Goal: Task Accomplishment & Management: Manage account settings

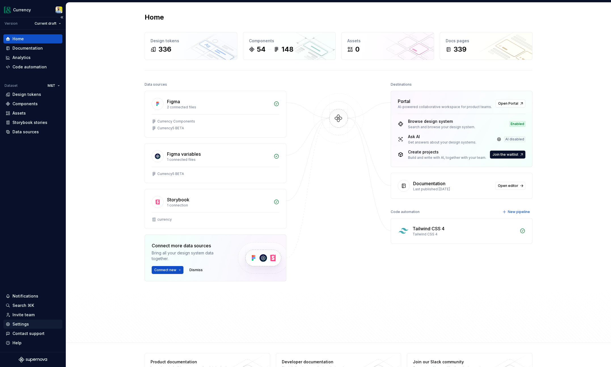
click at [25, 326] on div "Settings" at bounding box center [20, 324] width 16 height 6
click at [17, 325] on div "Settings" at bounding box center [20, 324] width 16 height 6
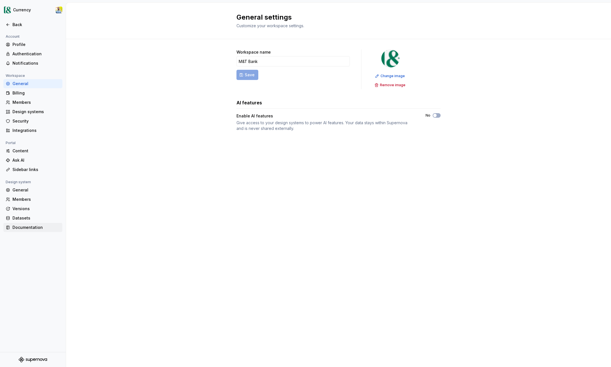
click at [31, 229] on div "Documentation" at bounding box center [36, 228] width 48 height 6
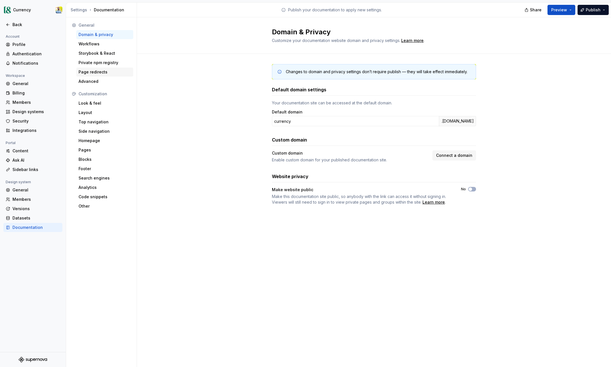
click at [112, 73] on div "Page redirects" at bounding box center [105, 72] width 52 height 6
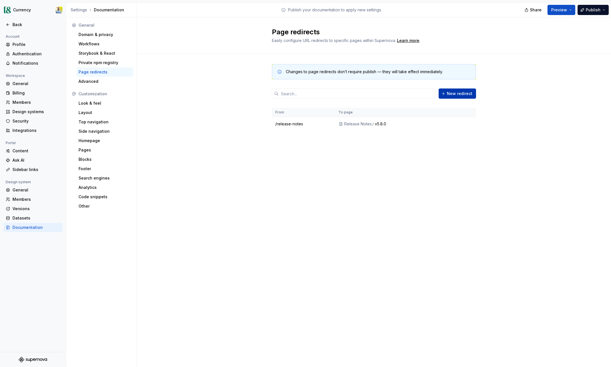
click at [464, 93] on span "New redirect" at bounding box center [460, 94] width 26 height 6
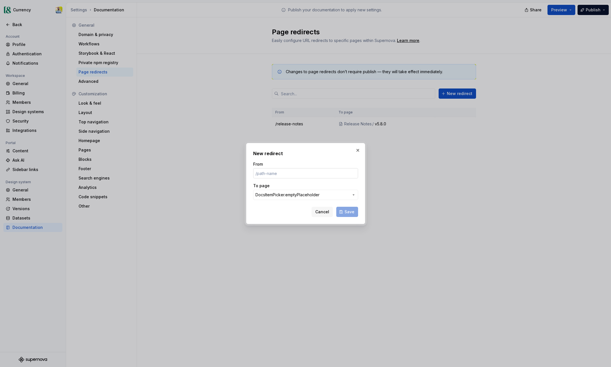
click at [294, 173] on input "From" at bounding box center [305, 173] width 105 height 10
type input "/[URL][DOMAIN_NAME]"
click at [301, 194] on span "DocsItemPicker.emptyPlaceholder" at bounding box center [288, 195] width 64 height 6
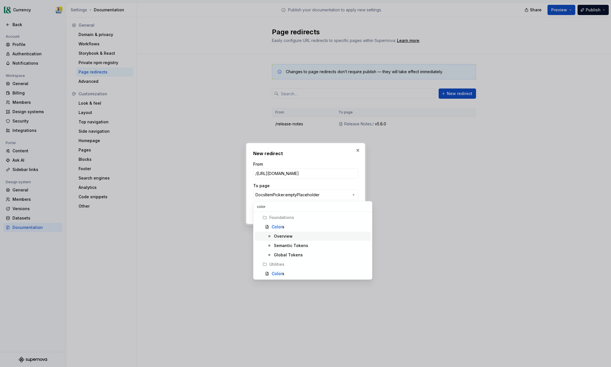
type input "color"
click at [292, 234] on div "Overview" at bounding box center [283, 236] width 19 height 6
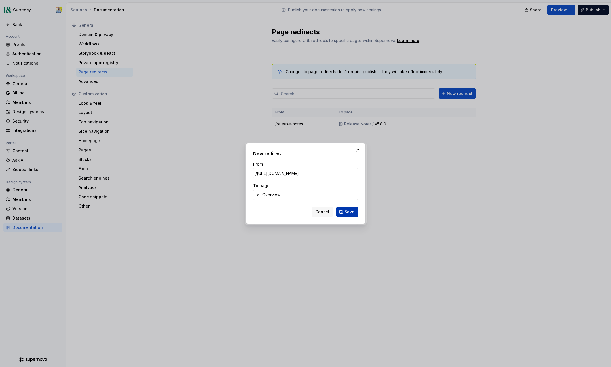
click at [343, 212] on button "Save" at bounding box center [347, 212] width 22 height 10
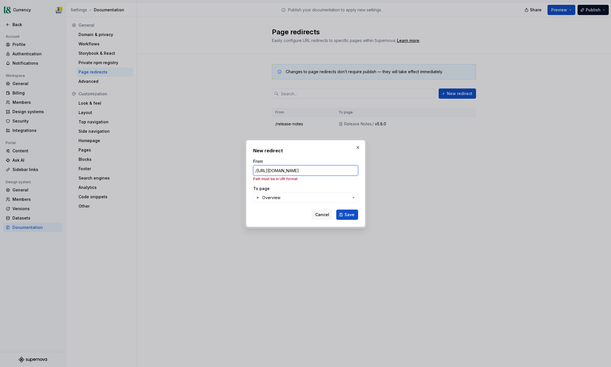
scroll to position [0, 2]
click at [269, 171] on input "/[URL][DOMAIN_NAME]" at bounding box center [305, 170] width 105 height 10
drag, startPoint x: 321, startPoint y: 171, endPoint x: 232, endPoint y: 160, distance: 90.3
click at [229, 157] on div "New redirect From /[URL][DOMAIN_NAME] Path must be in URI format. To page Overv…" at bounding box center [305, 183] width 611 height 367
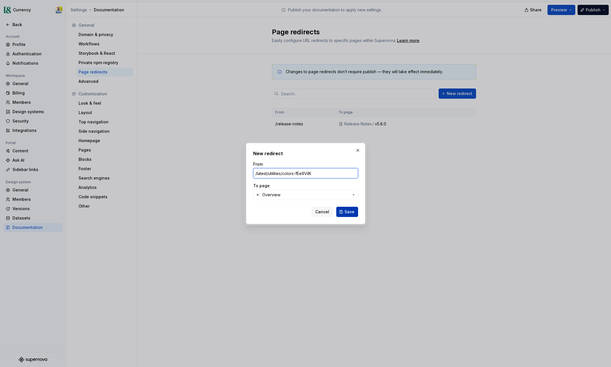
type input "/latest/utilities/colors-fEe9ViIK"
click at [350, 213] on span "Save" at bounding box center [350, 212] width 10 height 6
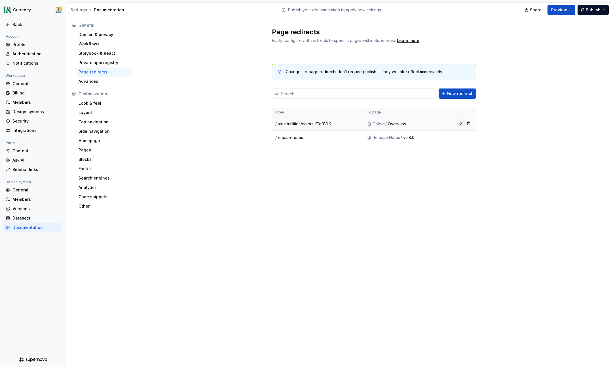
click at [460, 125] on button "button" at bounding box center [461, 123] width 8 height 8
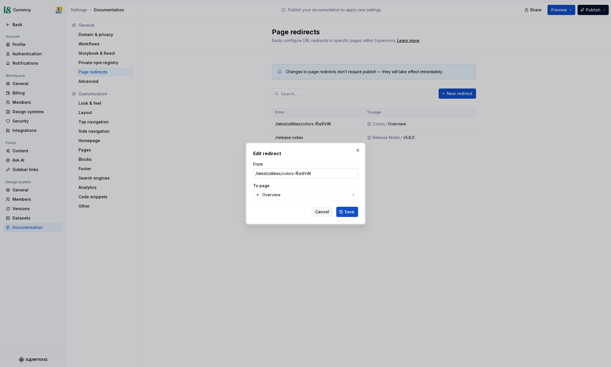
click at [337, 173] on input "/latest/utilities/colors-fEe9ViIK" at bounding box center [305, 173] width 105 height 10
drag, startPoint x: 256, startPoint y: 173, endPoint x: 342, endPoint y: 176, distance: 86.6
click at [342, 176] on input "/latest/utilities/colors-fEe9ViIK" at bounding box center [305, 173] width 105 height 10
drag, startPoint x: 333, startPoint y: 172, endPoint x: 338, endPoint y: 175, distance: 5.7
click at [333, 172] on input "/latest/utilities/colors-fEe9ViIK" at bounding box center [305, 173] width 105 height 10
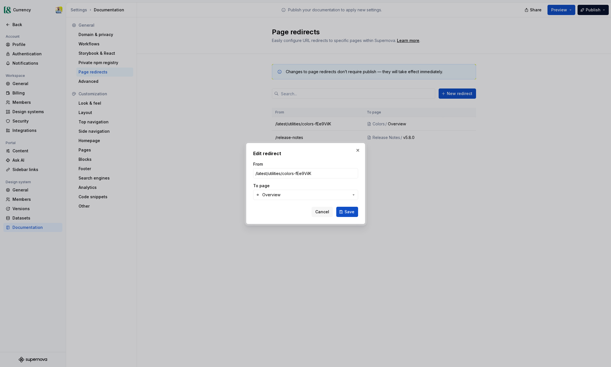
click at [352, 193] on icon "button" at bounding box center [353, 195] width 5 height 5
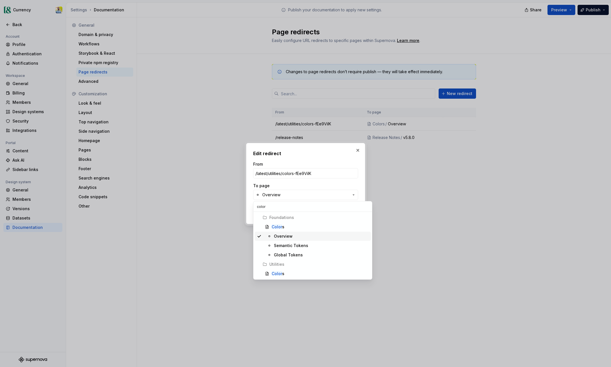
type input "color"
click at [292, 235] on div "Overview" at bounding box center [321, 236] width 95 height 6
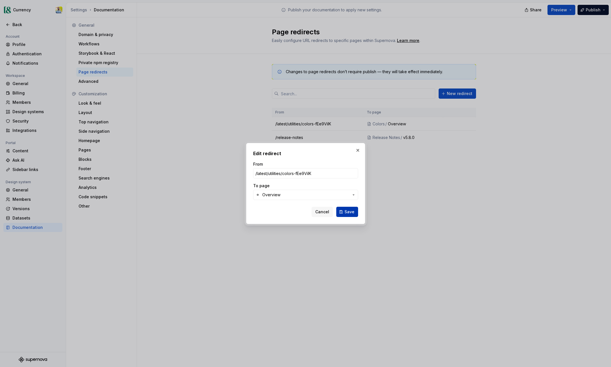
click at [354, 212] on span "Save" at bounding box center [350, 212] width 10 height 6
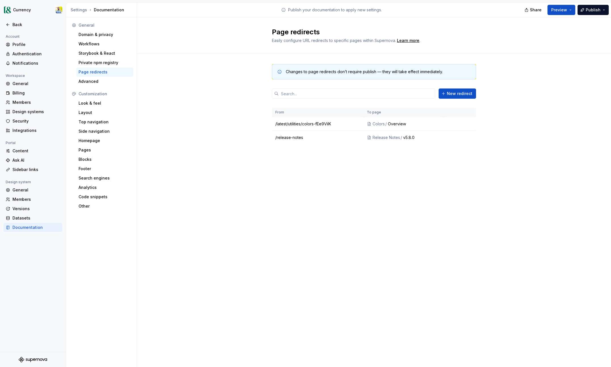
drag, startPoint x: 464, startPoint y: 31, endPoint x: 465, endPoint y: 35, distance: 4.1
click at [464, 31] on h2 "Page redirects" at bounding box center [370, 32] width 197 height 9
click at [459, 124] on button "button" at bounding box center [461, 123] width 8 height 8
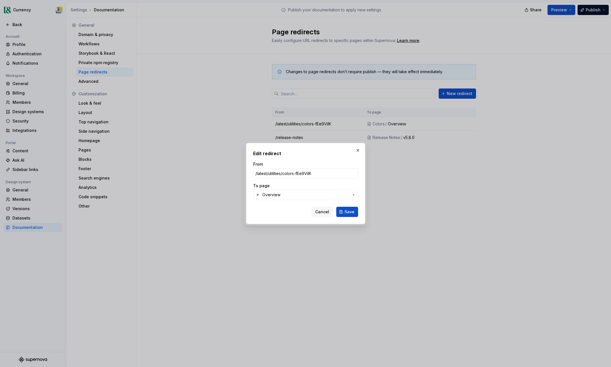
click at [343, 195] on span "Overview" at bounding box center [305, 195] width 87 height 6
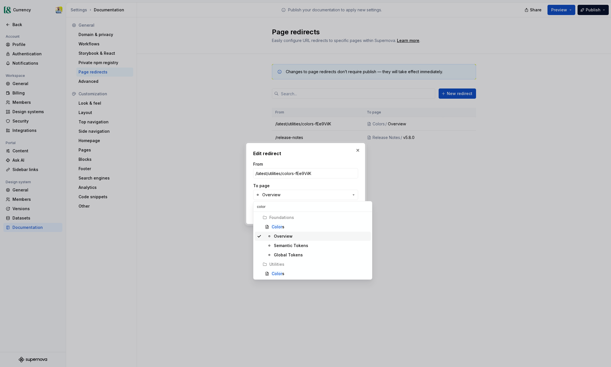
type input "color"
click at [320, 235] on div "Overview" at bounding box center [321, 236] width 95 height 6
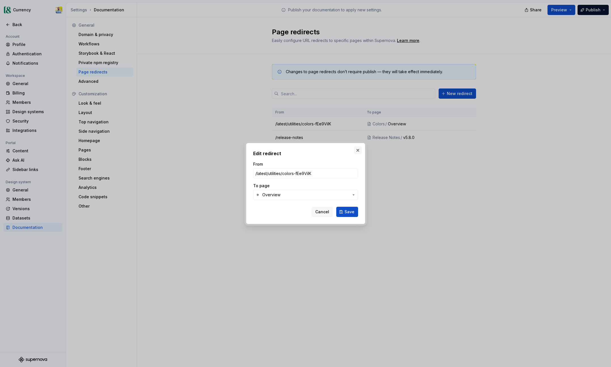
click at [358, 149] on button "button" at bounding box center [358, 150] width 8 height 8
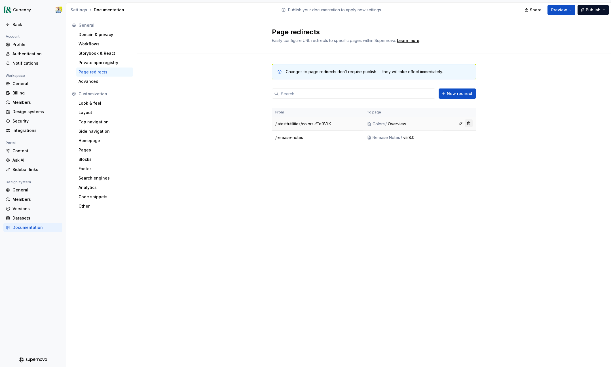
click at [470, 123] on button "button" at bounding box center [469, 123] width 8 height 8
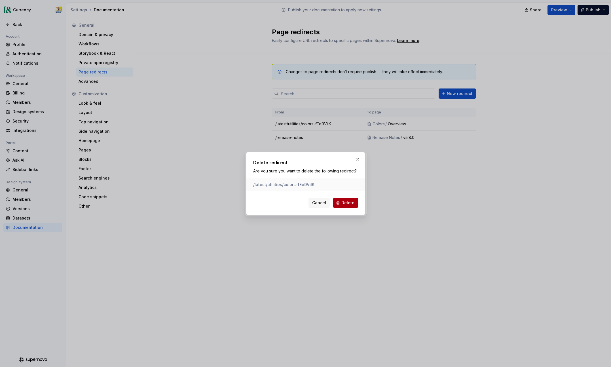
click at [355, 205] on button "Delete" at bounding box center [345, 203] width 25 height 10
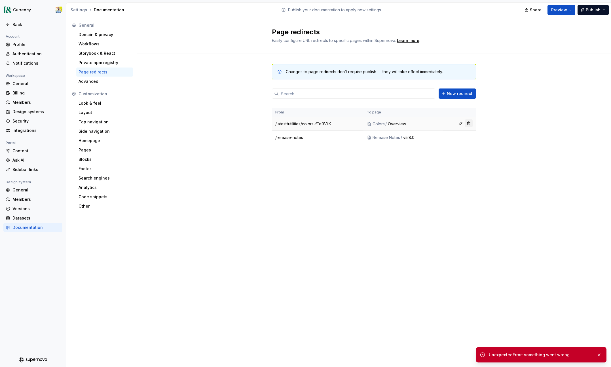
click at [469, 122] on button "button" at bounding box center [469, 123] width 8 height 8
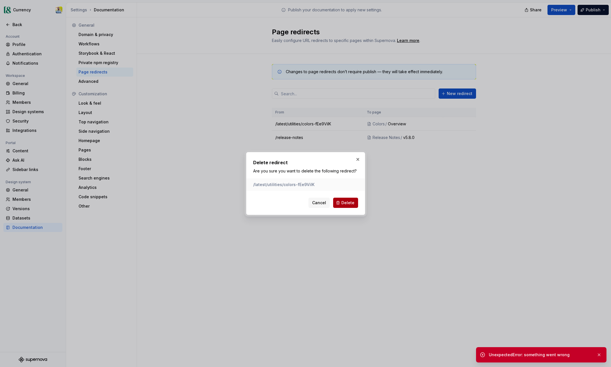
click at [350, 203] on span "Delete" at bounding box center [348, 203] width 13 height 6
click at [598, 355] on button "button" at bounding box center [599, 355] width 7 height 8
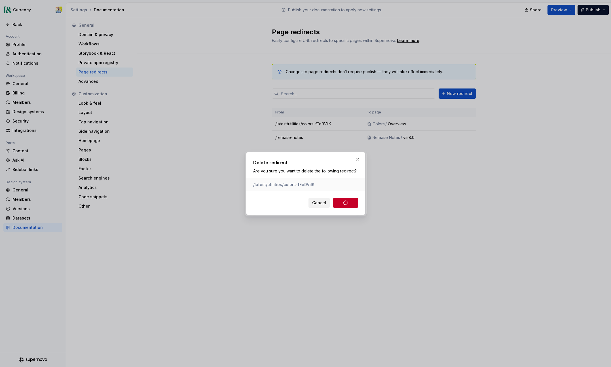
click at [323, 203] on span "Cancel" at bounding box center [319, 203] width 14 height 6
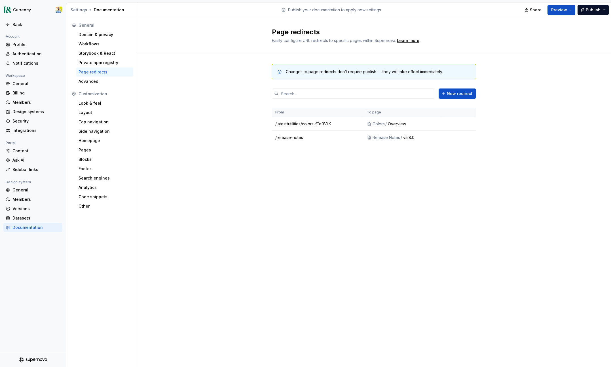
drag, startPoint x: 235, startPoint y: 174, endPoint x: 239, endPoint y: 180, distance: 7.7
click at [235, 174] on div "Page redirects Easily configure URL redirects to specific pages within Supernov…" at bounding box center [374, 192] width 474 height 350
drag, startPoint x: 250, startPoint y: 210, endPoint x: 200, endPoint y: 150, distance: 77.7
click at [250, 207] on div "Page redirects Easily configure URL redirects to specific pages within Supernov…" at bounding box center [374, 192] width 474 height 350
click at [297, 97] on input "text" at bounding box center [357, 93] width 157 height 10
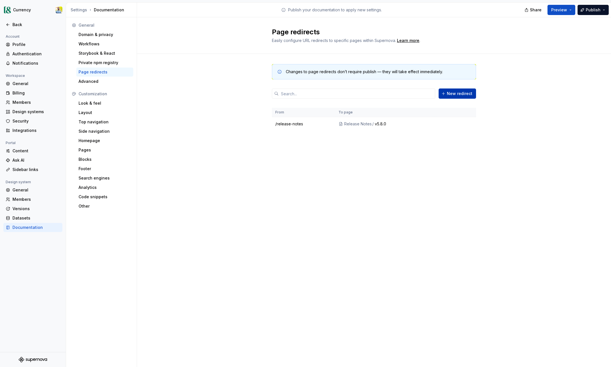
click at [465, 96] on button "New redirect" at bounding box center [457, 93] width 37 height 10
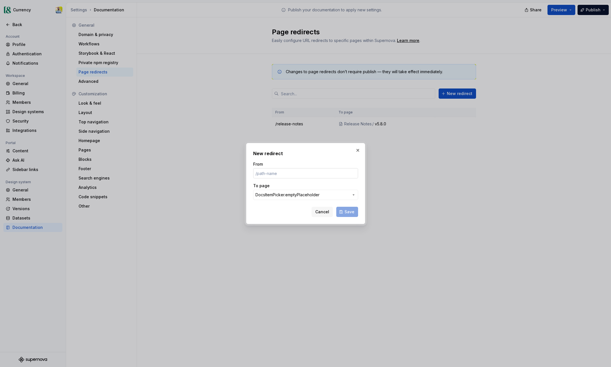
click at [277, 176] on input "From" at bounding box center [305, 173] width 105 height 10
type input "/testing"
click at [326, 193] on span "DocsItemPicker.emptyPlaceholder" at bounding box center [303, 195] width 94 height 6
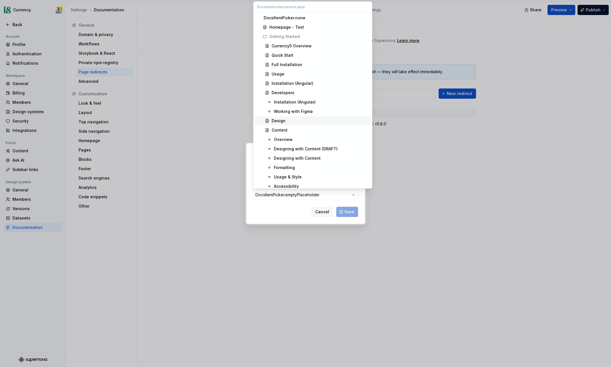
click at [289, 122] on div "Design" at bounding box center [320, 121] width 97 height 6
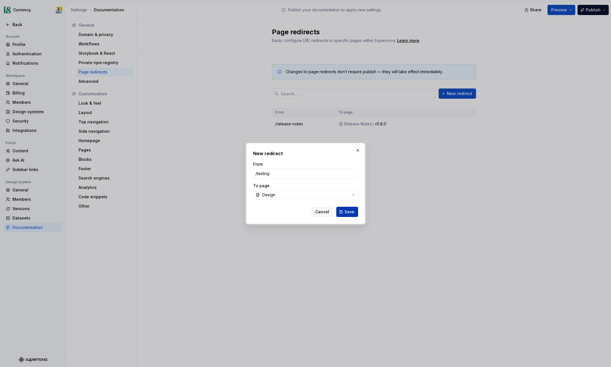
click at [349, 213] on span "Save" at bounding box center [350, 212] width 10 height 6
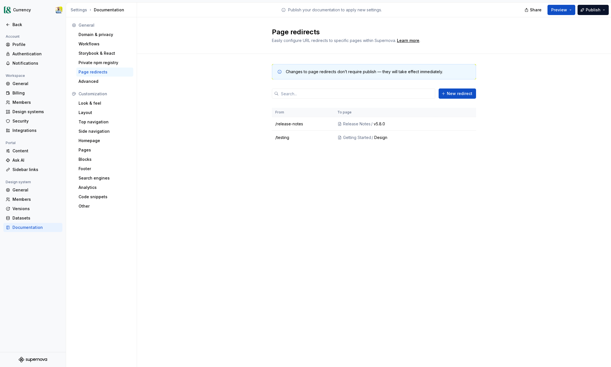
click at [425, 175] on div "Page redirects Easily configure URL redirects to specific pages within Supernov…" at bounding box center [374, 192] width 474 height 350
click at [365, 189] on div "Page redirects Easily configure URL redirects to specific pages within Supernov…" at bounding box center [374, 192] width 474 height 350
click at [16, 24] on div "Back" at bounding box center [36, 25] width 48 height 6
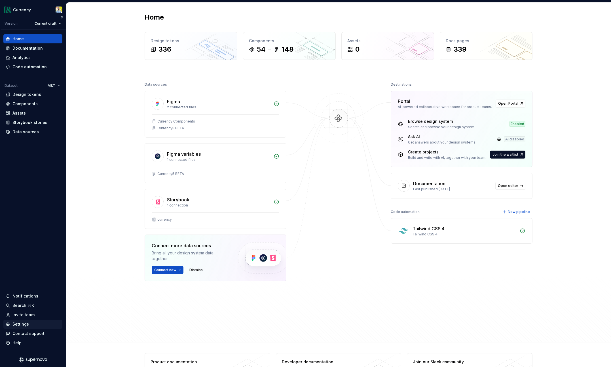
click at [23, 326] on div "Settings" at bounding box center [20, 324] width 16 height 6
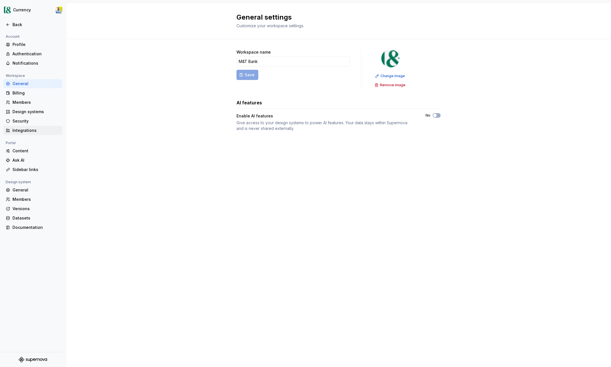
click at [28, 133] on div "Integrations" at bounding box center [36, 131] width 48 height 6
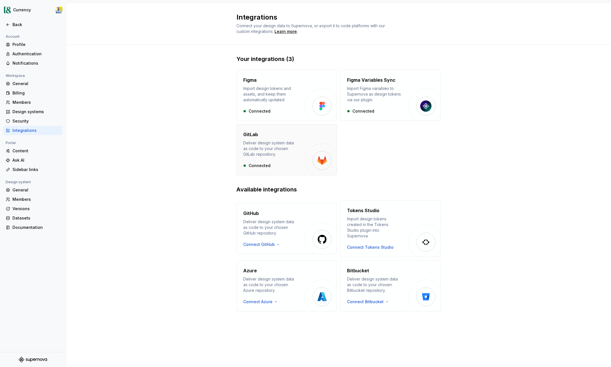
click at [290, 151] on div "Deliver design system data as code to your chosen GitLab repository." at bounding box center [270, 148] width 54 height 17
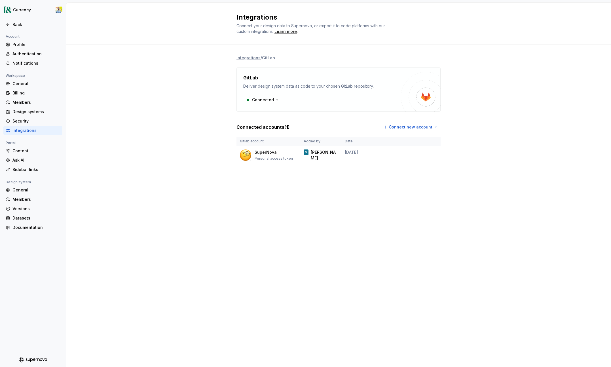
click at [201, 162] on div "Integrations / GitLab GitLab Deliver design system data as code to your chosen …" at bounding box center [338, 115] width 545 height 141
click at [25, 132] on div "Integrations" at bounding box center [36, 131] width 48 height 6
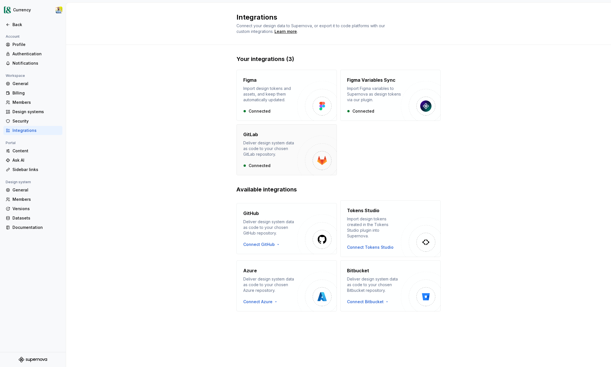
click at [302, 153] on img "button" at bounding box center [317, 156] width 40 height 40
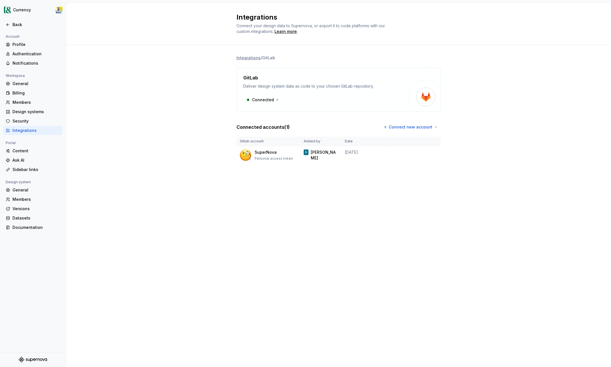
click at [40, 133] on div "Integrations" at bounding box center [36, 131] width 48 height 6
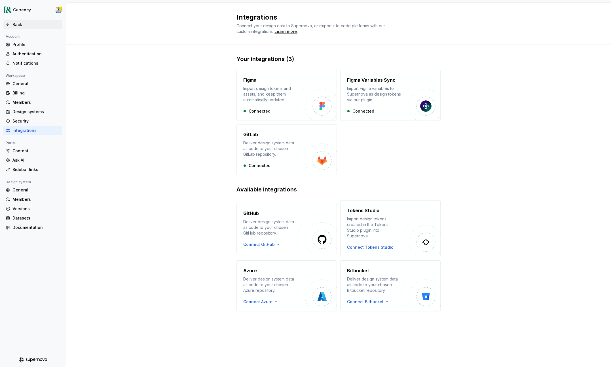
click at [18, 22] on div "Back" at bounding box center [32, 24] width 59 height 9
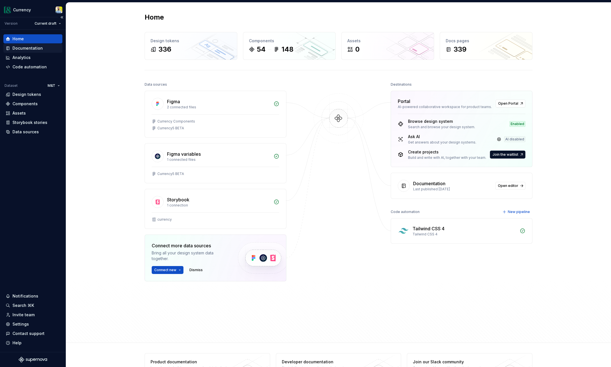
click at [30, 50] on div "Documentation" at bounding box center [27, 48] width 30 height 6
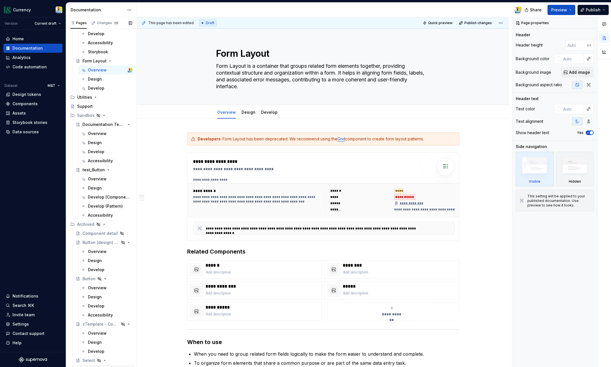
scroll to position [3070, 0]
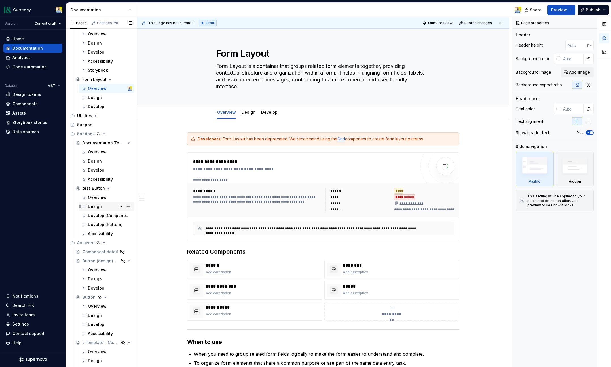
click at [95, 208] on div "Design" at bounding box center [95, 207] width 14 height 6
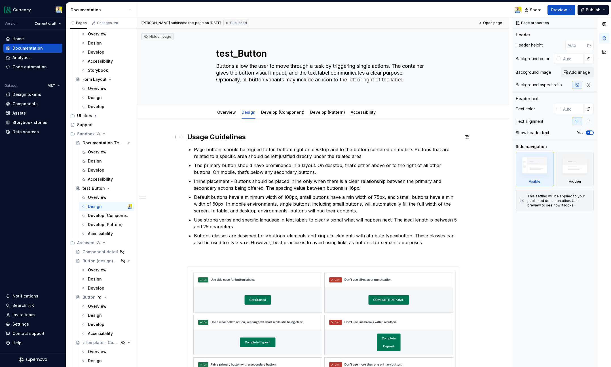
click at [188, 135] on h2 "Usage Guidelines" at bounding box center [323, 136] width 272 height 9
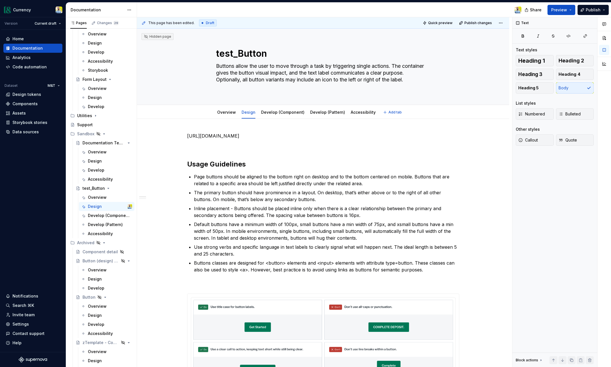
type textarea "*"
click at [182, 136] on span at bounding box center [181, 136] width 5 height 8
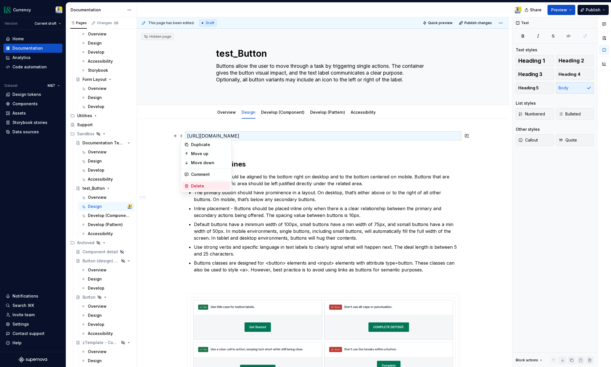
click at [204, 185] on div "Delete" at bounding box center [209, 186] width 37 height 6
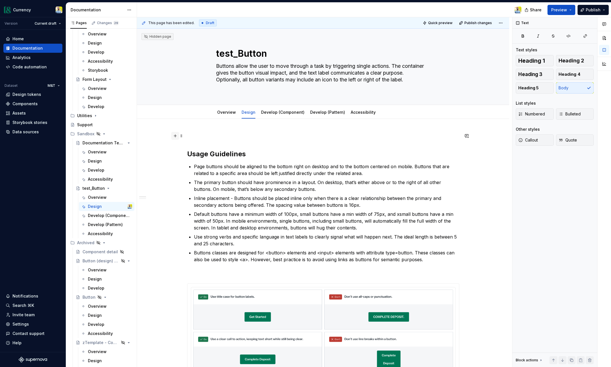
click at [177, 136] on button "button" at bounding box center [175, 136] width 8 height 8
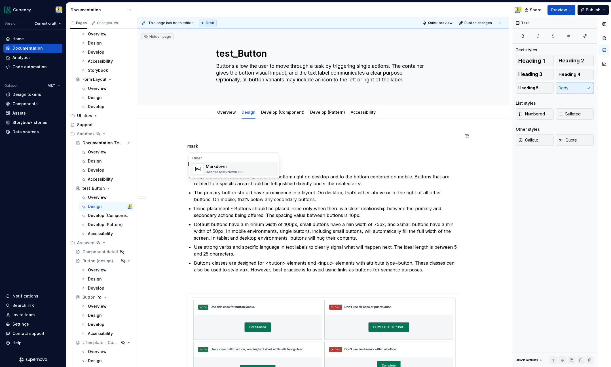
click at [229, 169] on div "Markdown" at bounding box center [225, 167] width 39 height 6
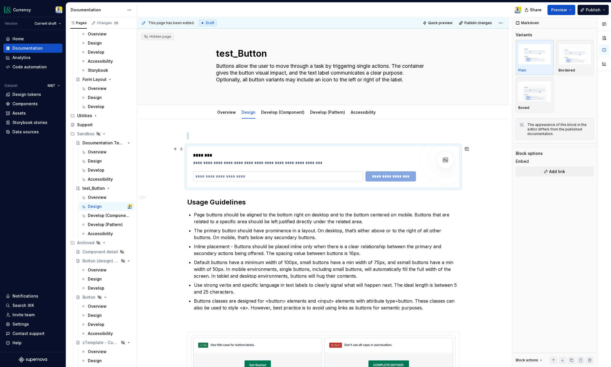
click at [214, 177] on input "text" at bounding box center [278, 176] width 170 height 10
click at [250, 176] on input "text" at bounding box center [278, 176] width 170 height 10
paste input "**********"
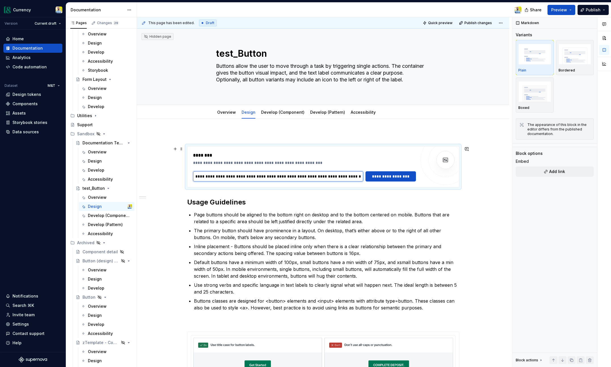
scroll to position [0, 105]
type input "**********"
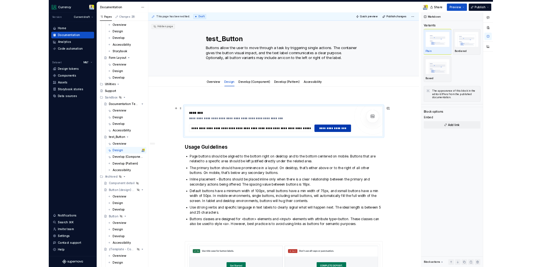
scroll to position [0, 0]
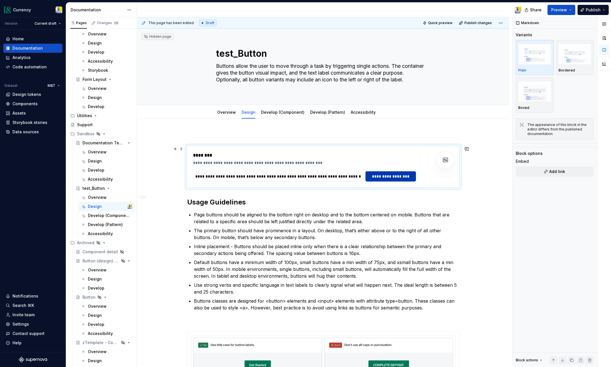
click at [393, 177] on span "**********" at bounding box center [390, 177] width 43 height 6
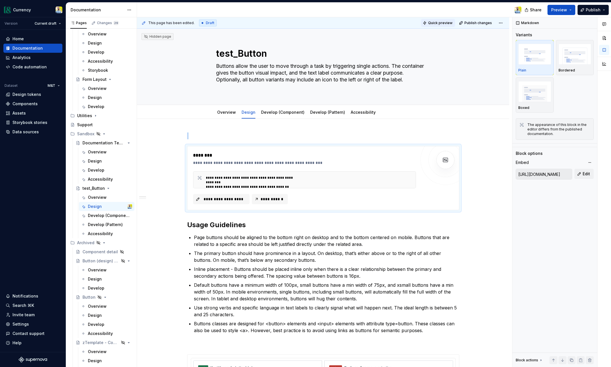
click at [438, 23] on span "Quick preview" at bounding box center [440, 23] width 24 height 5
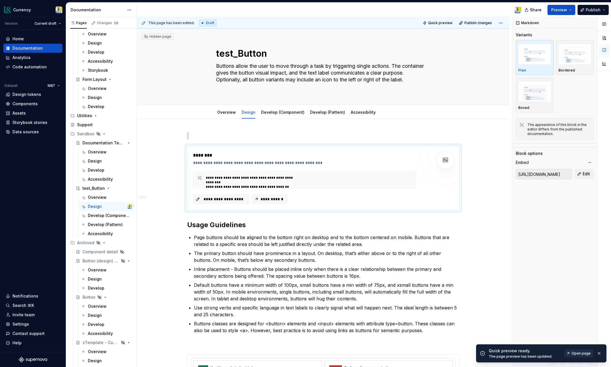
click at [577, 353] on span "Open page" at bounding box center [581, 353] width 19 height 5
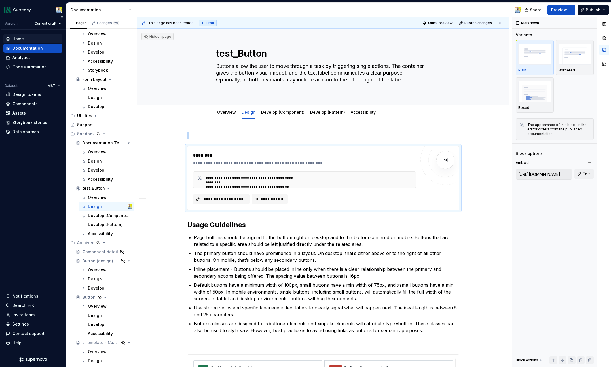
click at [20, 39] on div "Home" at bounding box center [17, 39] width 11 height 6
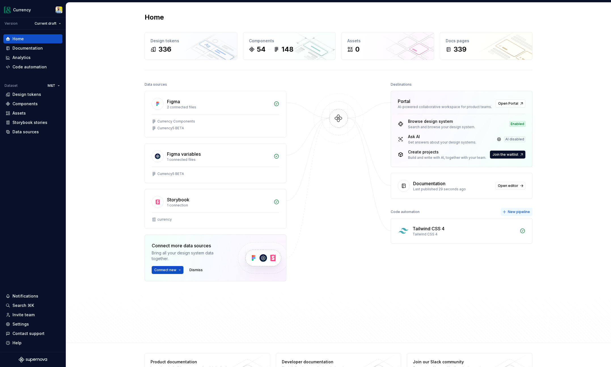
click at [527, 210] on span "New pipeline" at bounding box center [519, 212] width 22 height 5
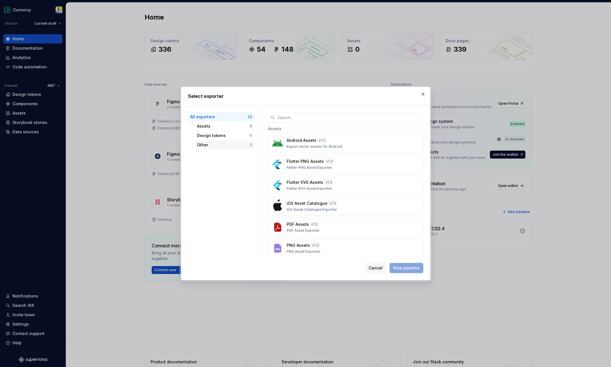
click at [211, 142] on div "Other" at bounding box center [223, 145] width 53 height 6
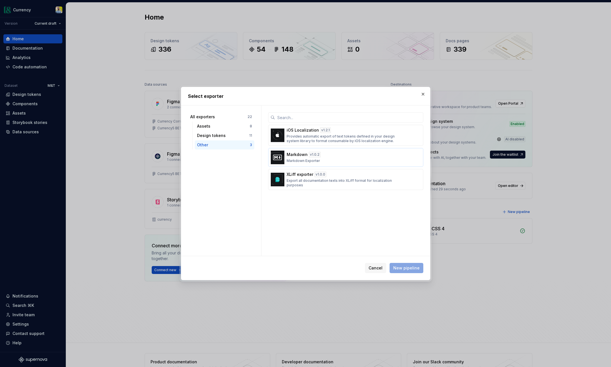
click at [303, 156] on p "Markdown" at bounding box center [297, 155] width 21 height 6
click at [405, 268] on span "New pipeline" at bounding box center [406, 268] width 26 height 6
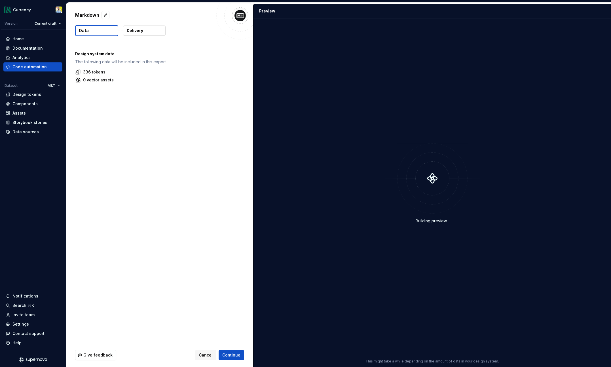
click at [135, 195] on div "Design system data The following data will be included in this export. 336 toke…" at bounding box center [159, 193] width 187 height 299
click at [236, 356] on span "Continue" at bounding box center [231, 355] width 18 height 6
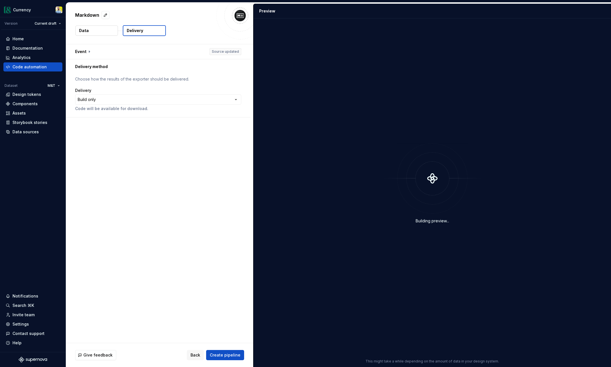
click at [105, 32] on button "Data" at bounding box center [96, 31] width 43 height 10
drag, startPoint x: 161, startPoint y: 30, endPoint x: 158, endPoint y: 29, distance: 3.7
click at [161, 30] on button "Delivery" at bounding box center [144, 30] width 43 height 11
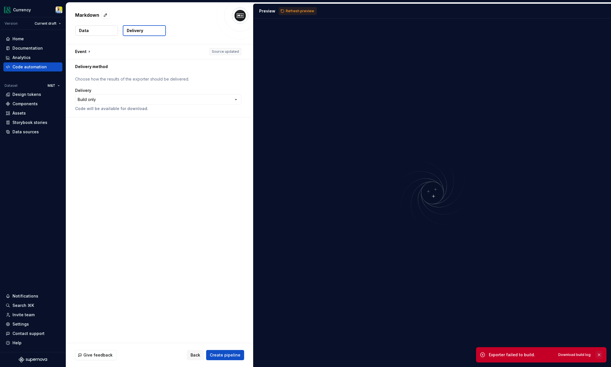
click at [601, 353] on button "button" at bounding box center [599, 355] width 7 height 8
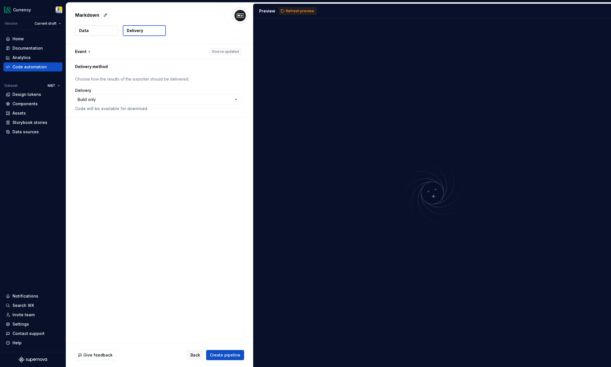
click at [145, 29] on button "Delivery" at bounding box center [144, 30] width 43 height 11
drag, startPoint x: 106, startPoint y: 30, endPoint x: 105, endPoint y: 43, distance: 12.8
click at [106, 30] on button "Data" at bounding box center [96, 31] width 43 height 10
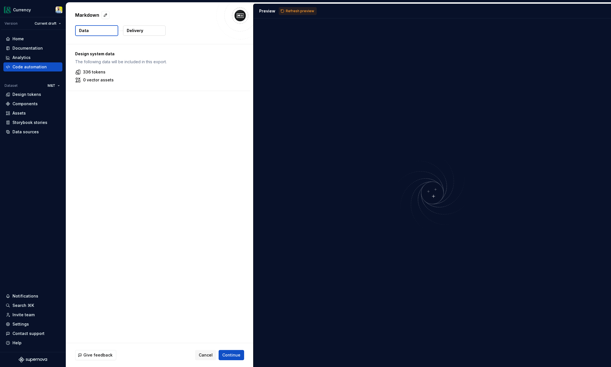
click at [88, 50] on div "Design system data The following data will be included in this export. 336 toke…" at bounding box center [158, 67] width 184 height 47
click at [148, 31] on button "Delivery" at bounding box center [144, 31] width 43 height 10
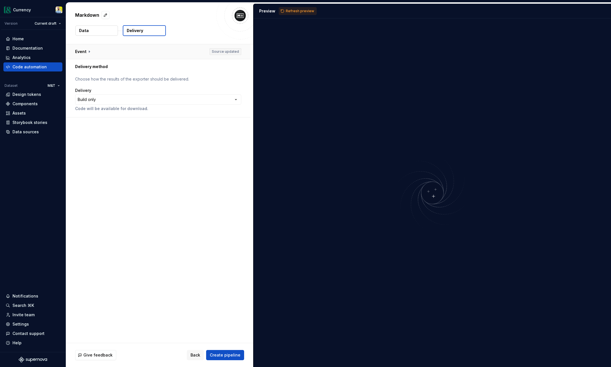
click at [90, 52] on button "button" at bounding box center [158, 51] width 184 height 15
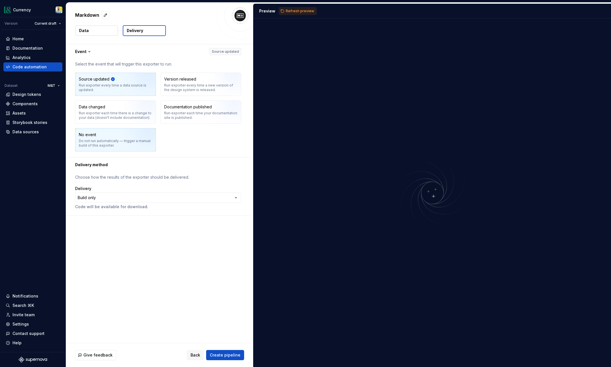
click at [124, 143] on div "Do not run automatically — trigger a manual build of this exporter." at bounding box center [115, 143] width 73 height 9
click at [225, 353] on span "Create pipeline" at bounding box center [225, 355] width 31 height 6
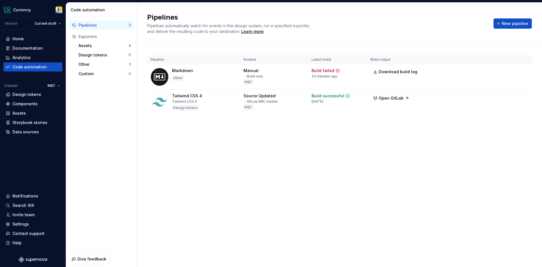
click at [334, 129] on div "Pipeline Routine Latest build Build output Markdown Other Manual → Build only M…" at bounding box center [339, 90] width 385 height 91
click at [18, 48] on div "Documentation" at bounding box center [27, 48] width 30 height 6
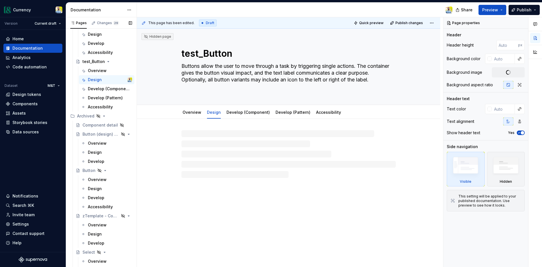
scroll to position [3358, 0]
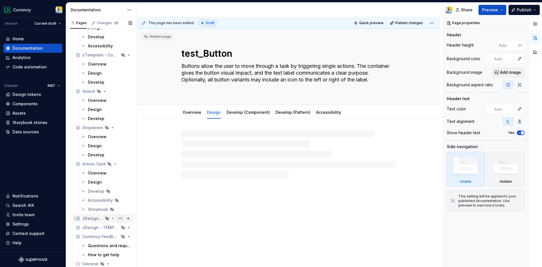
click at [119, 219] on button "Page tree" at bounding box center [120, 218] width 8 height 8
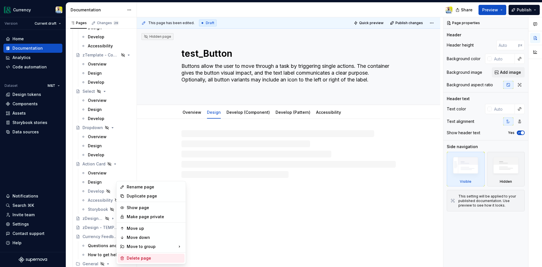
click at [142, 257] on div "Delete page" at bounding box center [155, 258] width 56 height 6
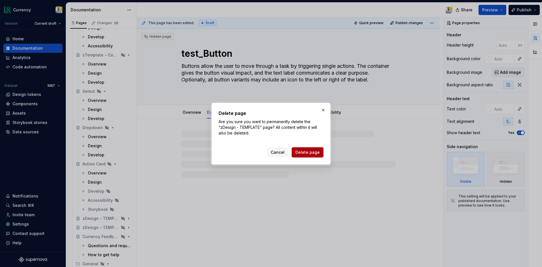
click at [311, 150] on span "Delete page" at bounding box center [308, 152] width 24 height 6
type textarea "*"
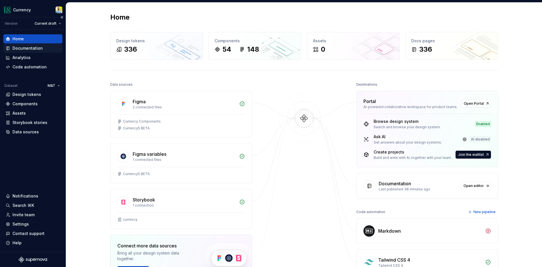
click at [26, 47] on div "Documentation" at bounding box center [27, 48] width 30 height 6
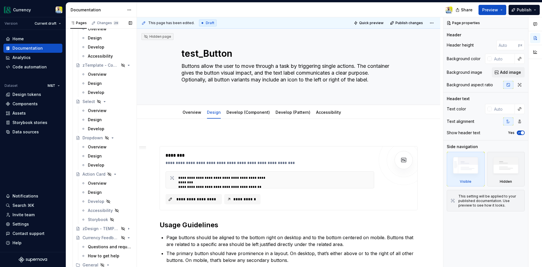
scroll to position [3349, 0]
click at [119, 228] on button "Page tree" at bounding box center [120, 228] width 8 height 8
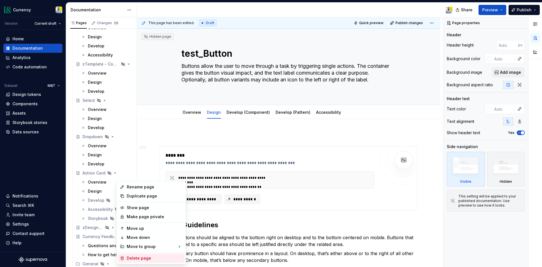
click at [136, 259] on div "Delete page" at bounding box center [155, 258] width 56 height 6
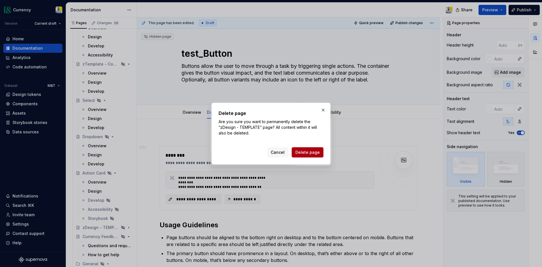
click at [307, 149] on button "Delete page" at bounding box center [308, 152] width 32 height 10
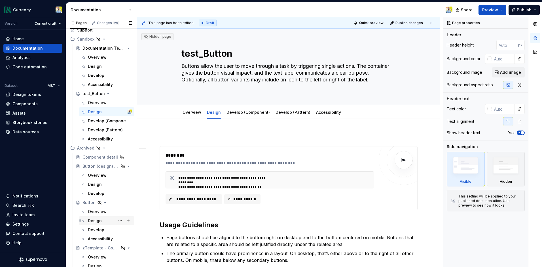
scroll to position [3161, 0]
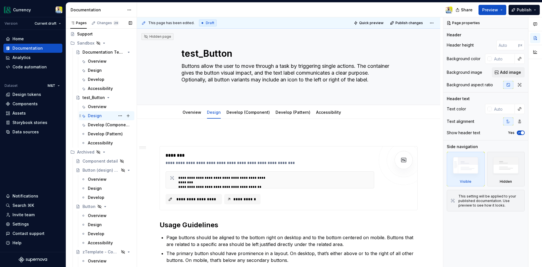
click at [109, 117] on div "Design" at bounding box center [110, 116] width 44 height 8
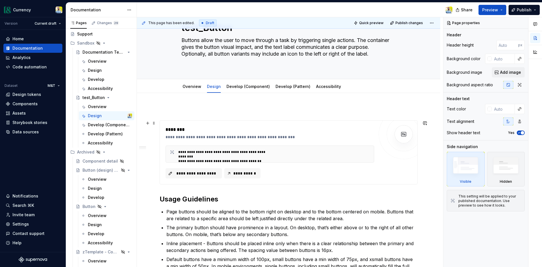
scroll to position [26, 0]
click at [198, 175] on span "**********" at bounding box center [196, 173] width 45 height 6
type textarea "*"
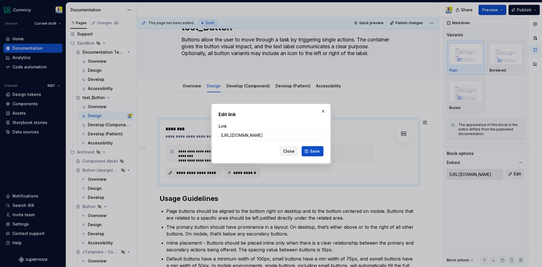
click at [289, 153] on span "Close" at bounding box center [288, 151] width 11 height 6
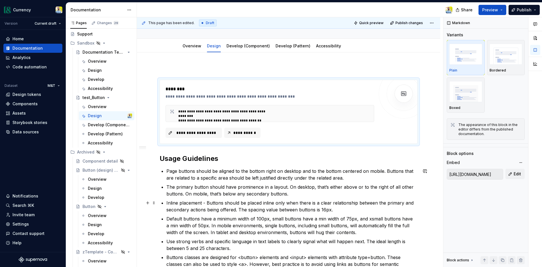
scroll to position [72, 0]
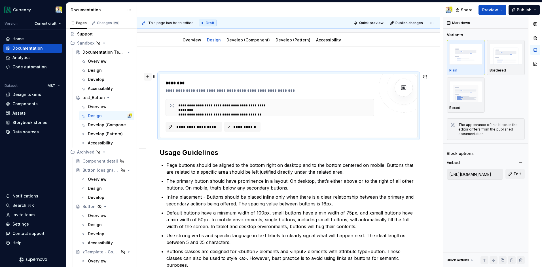
click at [147, 75] on button "button" at bounding box center [148, 77] width 8 height 8
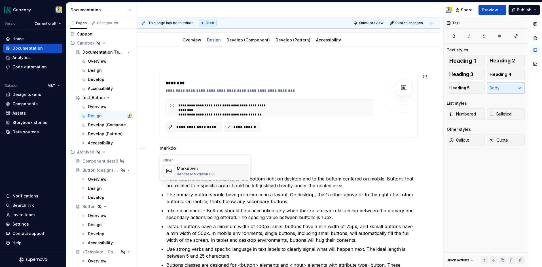
click at [208, 171] on div "Markdown" at bounding box center [196, 169] width 39 height 6
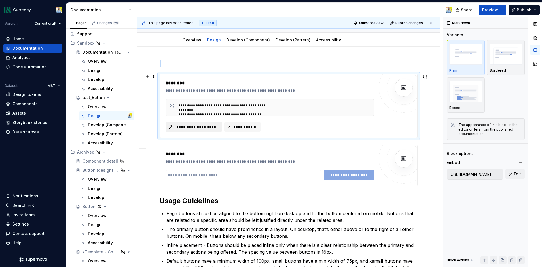
click at [193, 125] on span "**********" at bounding box center [196, 127] width 45 height 6
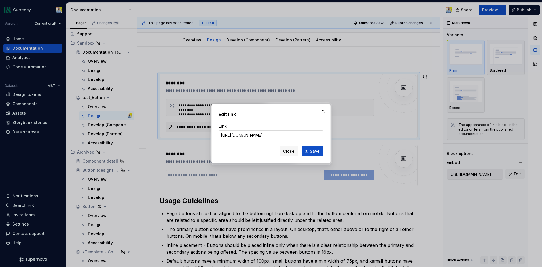
click at [294, 137] on input "https://gitlab.com/mandtbank/duo_pilot/enterprise/currency-design-system/-/blob…" at bounding box center [271, 135] width 105 height 10
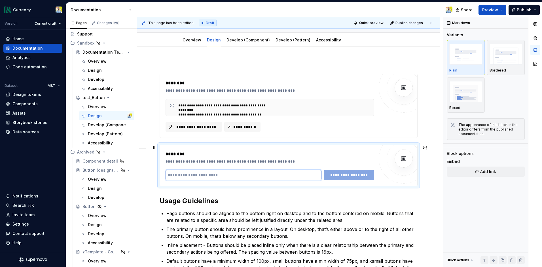
click at [180, 178] on input "text" at bounding box center [244, 175] width 156 height 10
paste input "**********"
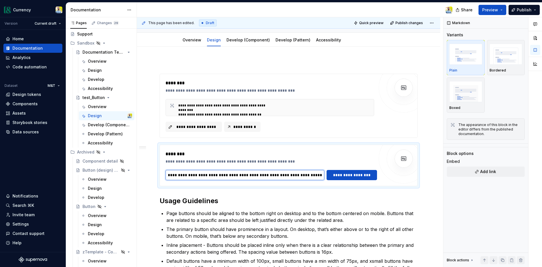
type input "**********"
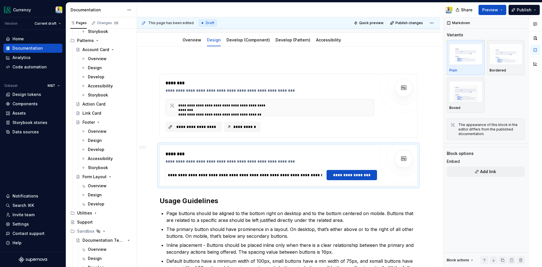
scroll to position [3340, 0]
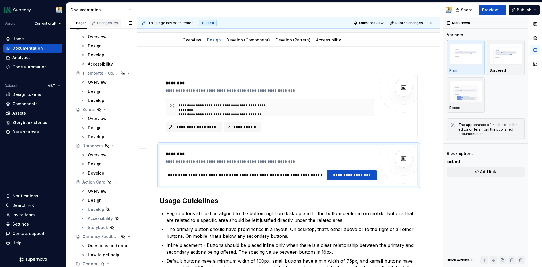
click at [106, 22] on div "Changes 29" at bounding box center [108, 23] width 22 height 5
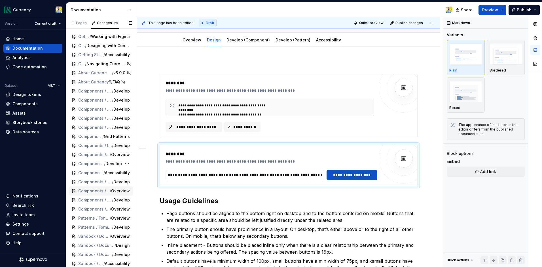
scroll to position [29, 0]
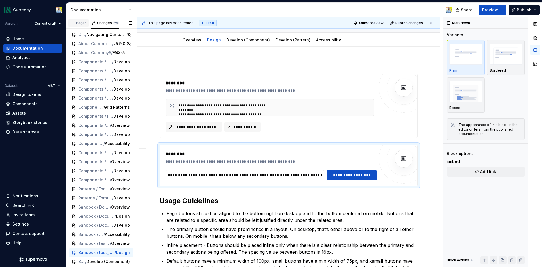
click at [83, 23] on div "Pages" at bounding box center [78, 23] width 16 height 5
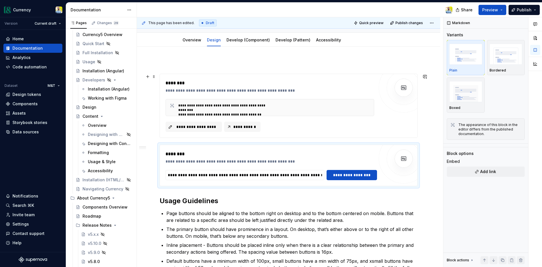
type textarea "*"
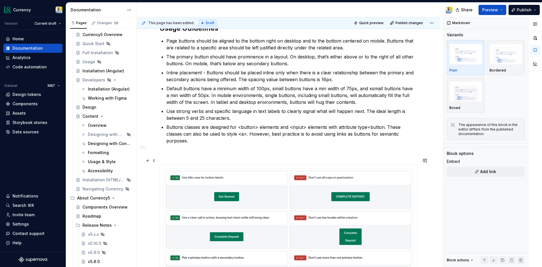
scroll to position [0, 0]
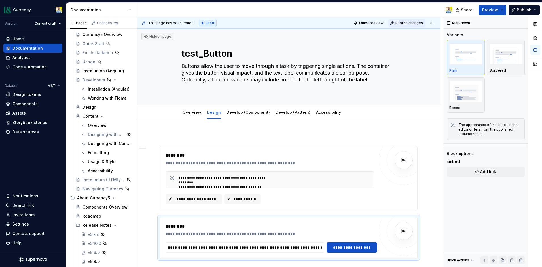
click at [409, 24] on span "Publish changes" at bounding box center [410, 23] width 28 height 5
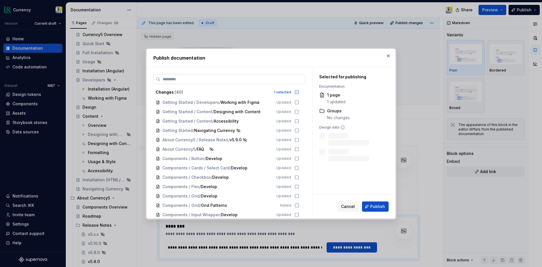
click at [254, 81] on input "search" at bounding box center [233, 79] width 145 height 6
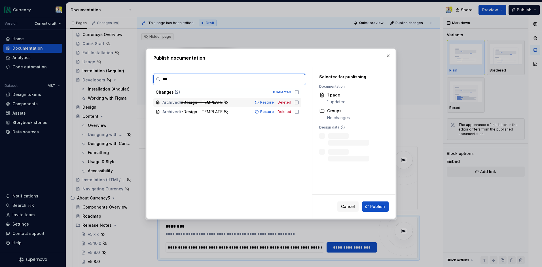
type input "****"
click at [299, 102] on icon at bounding box center [297, 102] width 5 height 5
click at [299, 112] on icon at bounding box center [297, 111] width 5 height 5
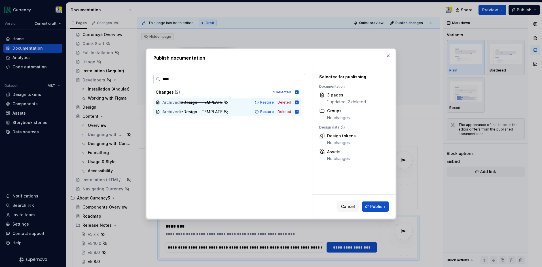
click at [300, 80] on input "****" at bounding box center [233, 79] width 145 height 6
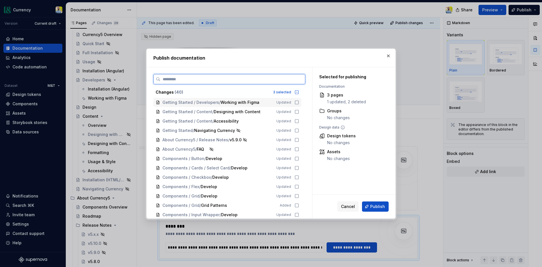
click at [259, 81] on input "search" at bounding box center [233, 79] width 145 height 6
click at [177, 77] on input "search" at bounding box center [233, 79] width 145 height 6
click at [351, 205] on span "Cancel" at bounding box center [348, 207] width 14 height 6
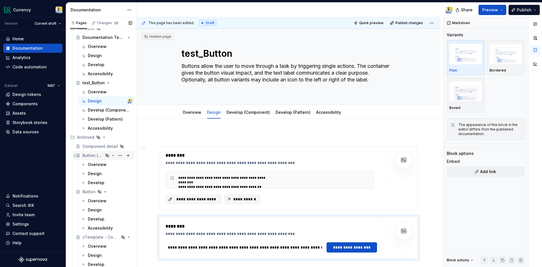
scroll to position [3131, 0]
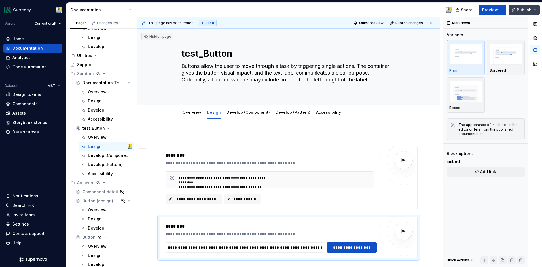
click at [529, 10] on span "Publish" at bounding box center [524, 10] width 15 height 6
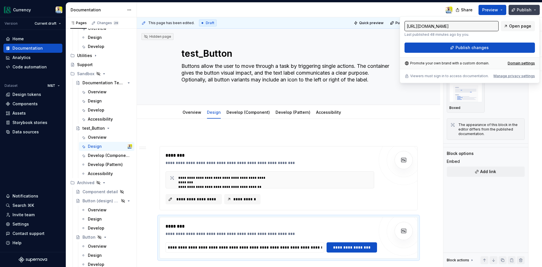
type textarea "*"
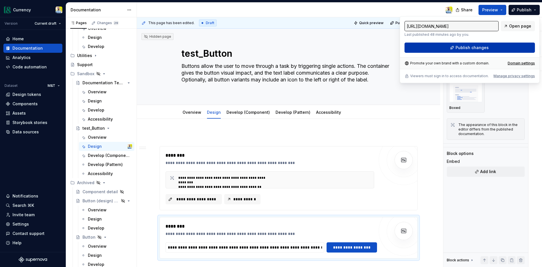
click at [460, 47] on span "Publish changes" at bounding box center [472, 48] width 33 height 6
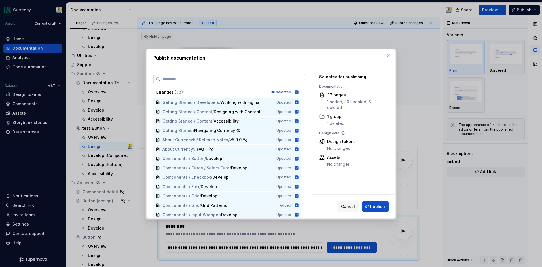
click at [262, 78] on input "search" at bounding box center [233, 79] width 145 height 6
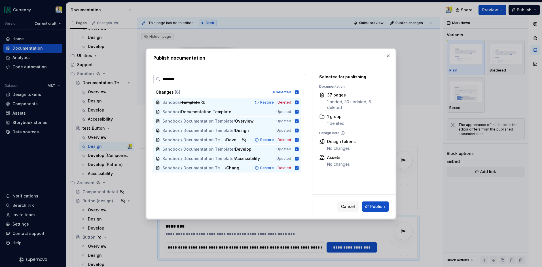
click at [226, 78] on input "********" at bounding box center [233, 79] width 145 height 6
click at [269, 78] on input "********" at bounding box center [233, 79] width 145 height 6
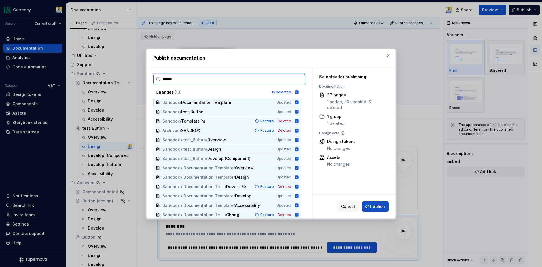
type input "*******"
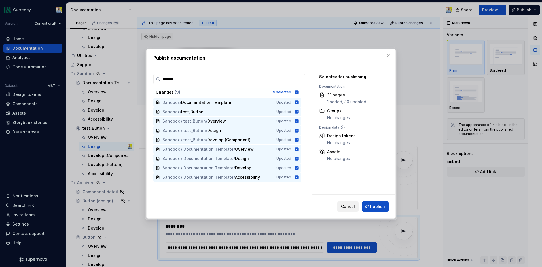
click at [349, 206] on span "Cancel" at bounding box center [348, 207] width 14 height 6
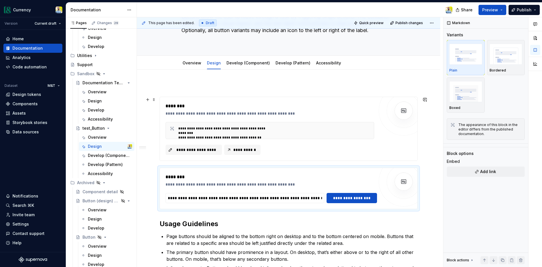
scroll to position [56, 0]
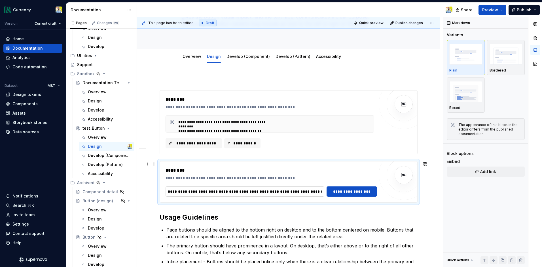
click at [306, 189] on input "**********" at bounding box center [245, 191] width 159 height 10
type textarea "*"
click at [22, 225] on div "Settings" at bounding box center [20, 224] width 16 height 6
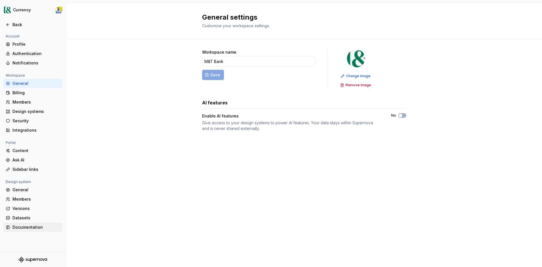
click at [32, 229] on div "Documentation" at bounding box center [36, 227] width 48 height 6
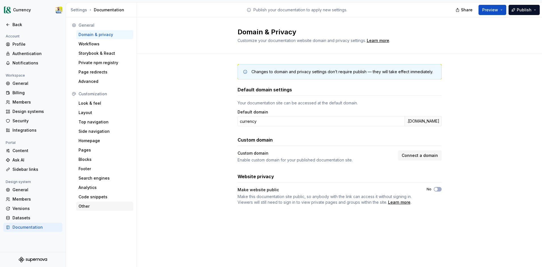
click at [90, 206] on div "Other" at bounding box center [105, 206] width 52 height 6
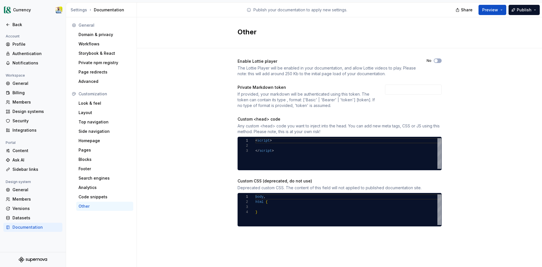
click at [484, 89] on div "Enable Lottie player The Lottie Player will be enabled in your documentation, a…" at bounding box center [339, 148] width 405 height 200
